Goal: Task Accomplishment & Management: Manage account settings

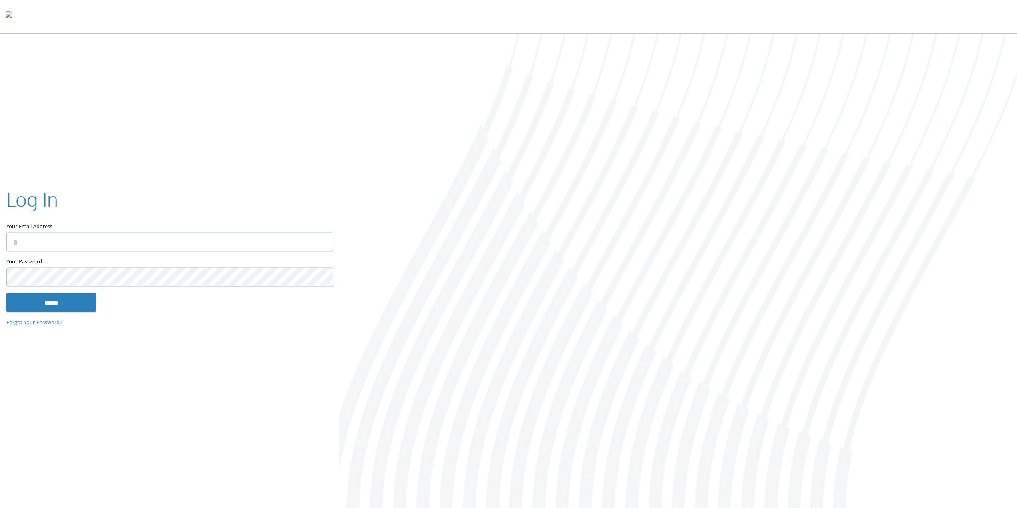
type input "**********"
click at [37, 303] on input "******" at bounding box center [51, 302] width 90 height 19
type input "**********"
